Goal: Complete application form: Complete application form

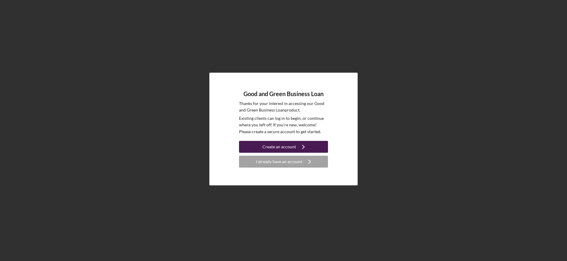
click at [314, 148] on button "Create an account Icon/Navigate" at bounding box center [283, 147] width 89 height 12
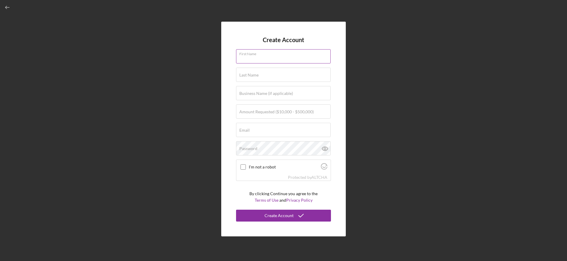
click at [298, 54] on div "First Name" at bounding box center [283, 56] width 95 height 15
type input "Uynghiem"
type input "Ngo"
type input "Co2e"
type input "[EMAIL_ADDRESS][DOMAIN_NAME]"
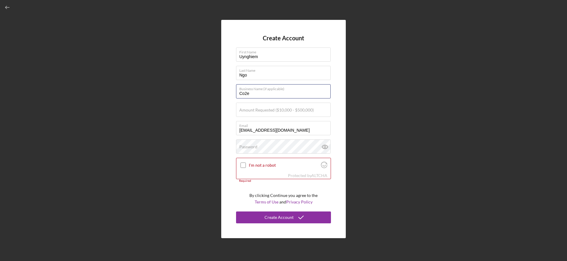
drag, startPoint x: 275, startPoint y: 93, endPoint x: 222, endPoint y: 92, distance: 53.7
click at [222, 92] on div "Create Account First Name Uynghiem Last Name [PERSON_NAME] Business Name (if ap…" at bounding box center [283, 129] width 125 height 218
type input "Earth [PERSON_NAME]"
type input "$250,000"
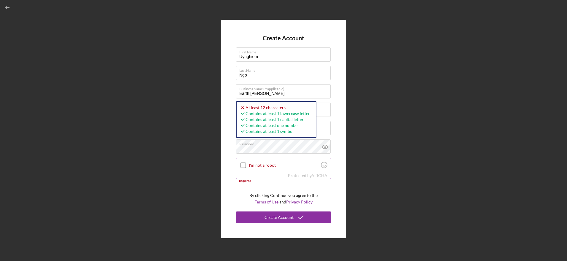
click at [248, 163] on div "I'm not a robot" at bounding box center [284, 165] width 94 height 14
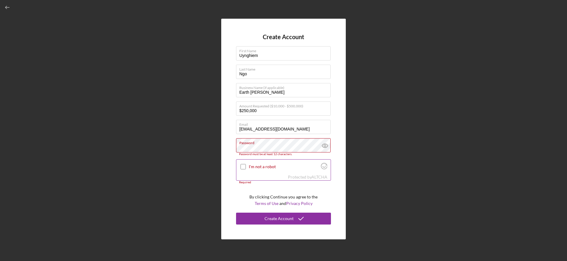
click at [243, 166] on input "I'm not a robot" at bounding box center [243, 166] width 5 height 5
checkbox input "true"
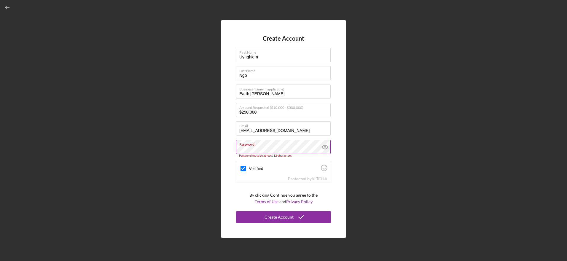
click at [326, 147] on icon at bounding box center [325, 147] width 2 height 2
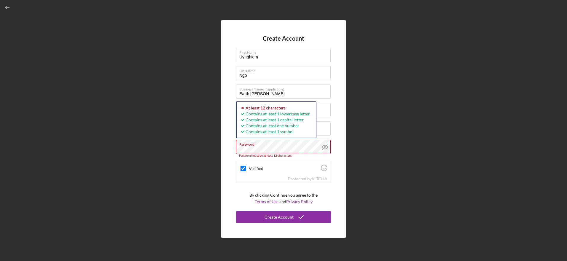
click at [203, 140] on div "Create Account First Name Uynghiem Last Name [PERSON_NAME] Business Name (if ap…" at bounding box center [284, 129] width 562 height 258
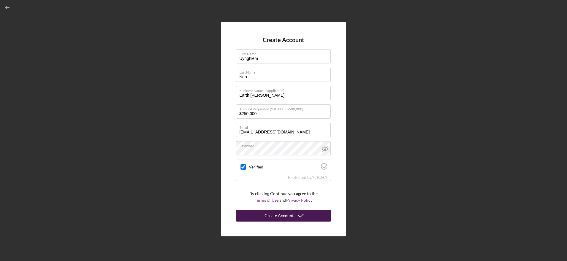
click at [269, 216] on div "Create Account" at bounding box center [279, 216] width 29 height 12
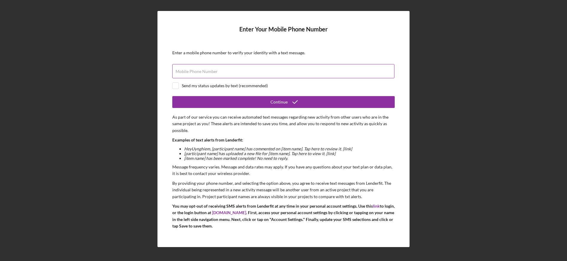
click at [210, 70] on label "Mobile Phone Number" at bounding box center [197, 71] width 42 height 5
click at [210, 70] on input "Mobile Phone Number" at bounding box center [283, 71] width 222 height 14
type input "(1##) ###-####"
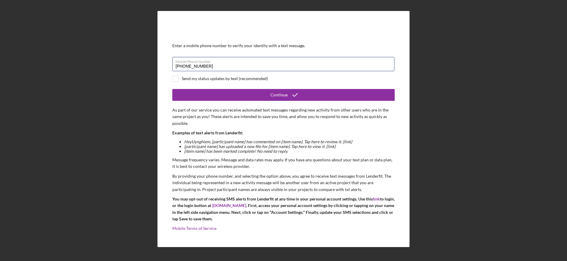
scroll to position [10, 0]
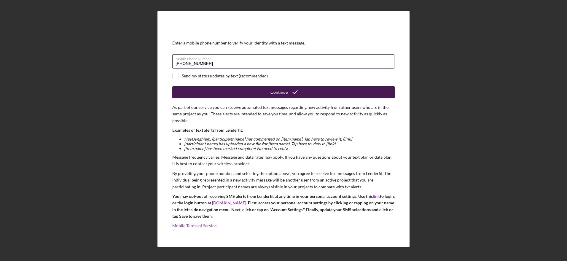
type input "[PHONE_NUMBER]"
click at [256, 93] on button "Continue" at bounding box center [283, 92] width 223 height 12
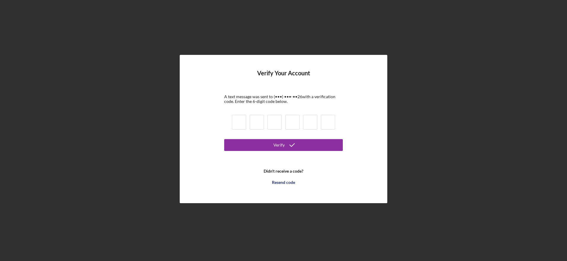
click at [240, 120] on input at bounding box center [239, 122] width 14 height 15
type input "0"
type input "6"
type input "4"
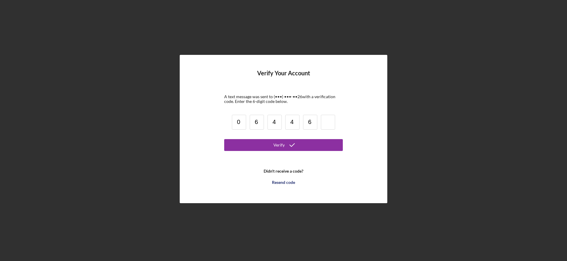
type input "6"
click at [257, 149] on button "Verify" at bounding box center [283, 145] width 119 height 12
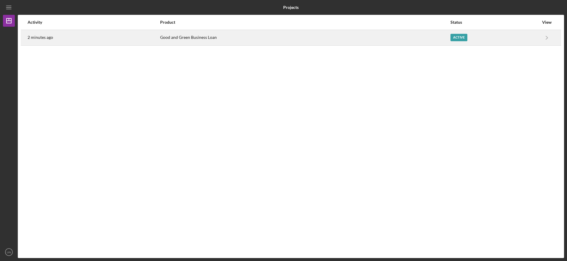
click at [506, 41] on div "Active" at bounding box center [495, 37] width 88 height 15
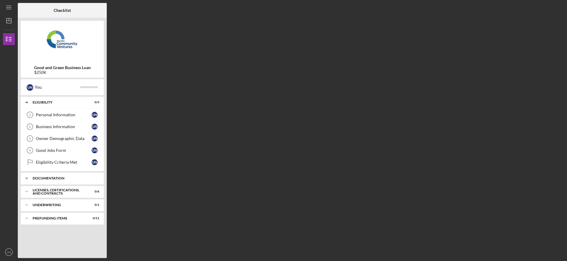
click at [24, 176] on icon "Icon/Expander" at bounding box center [27, 178] width 12 height 12
